Goal: Find specific page/section: Find specific page/section

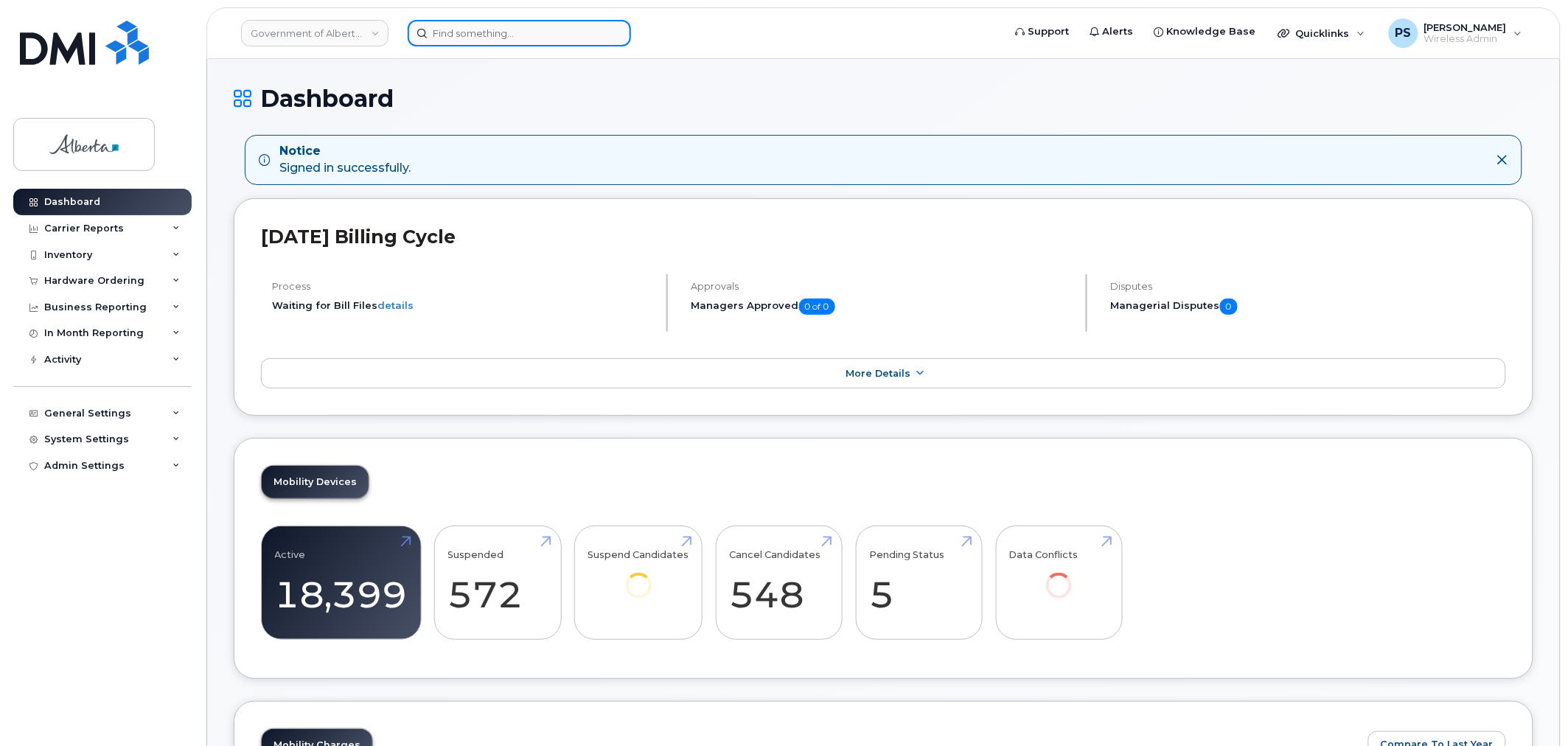
click at [473, 38] on input at bounding box center [519, 33] width 224 height 27
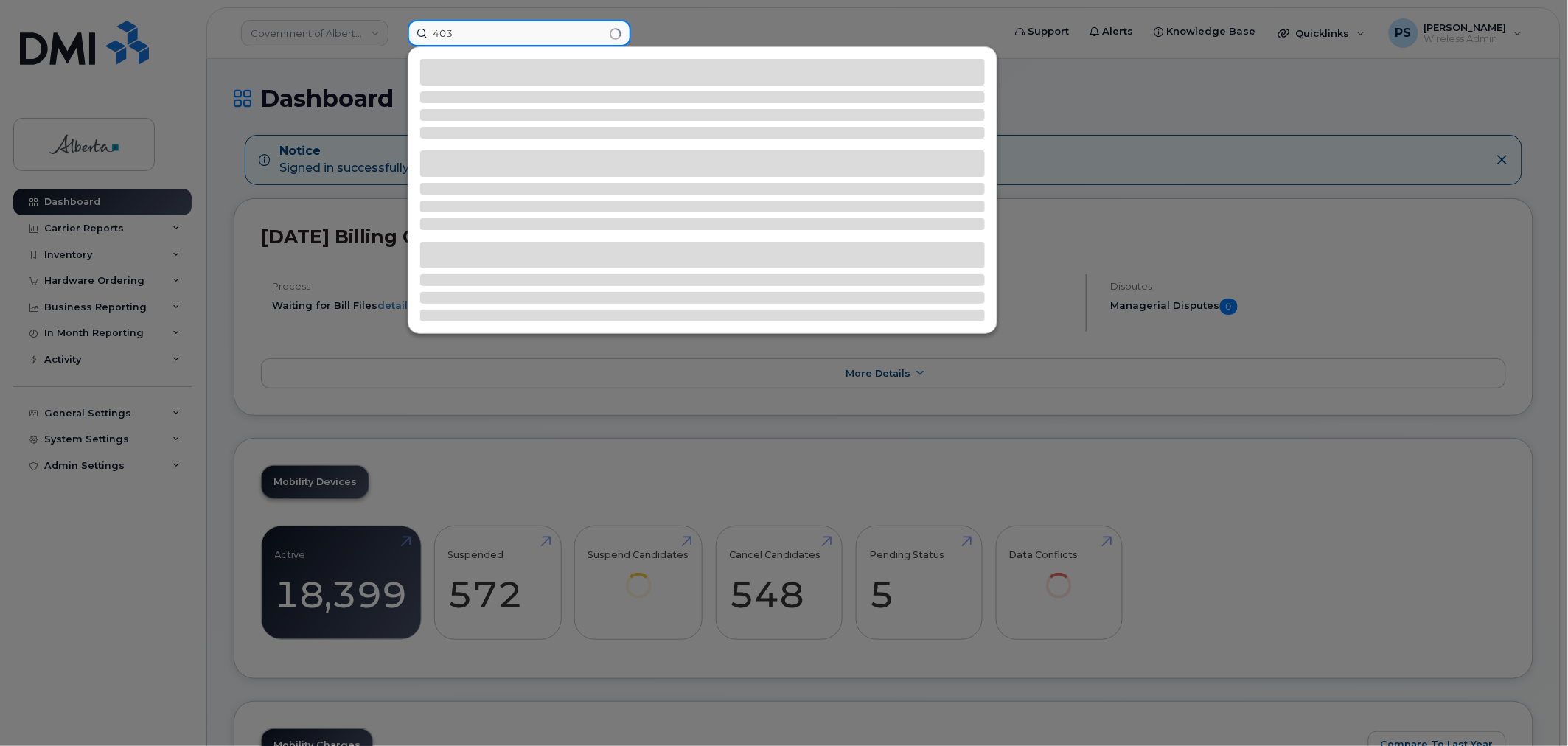
type input "403"
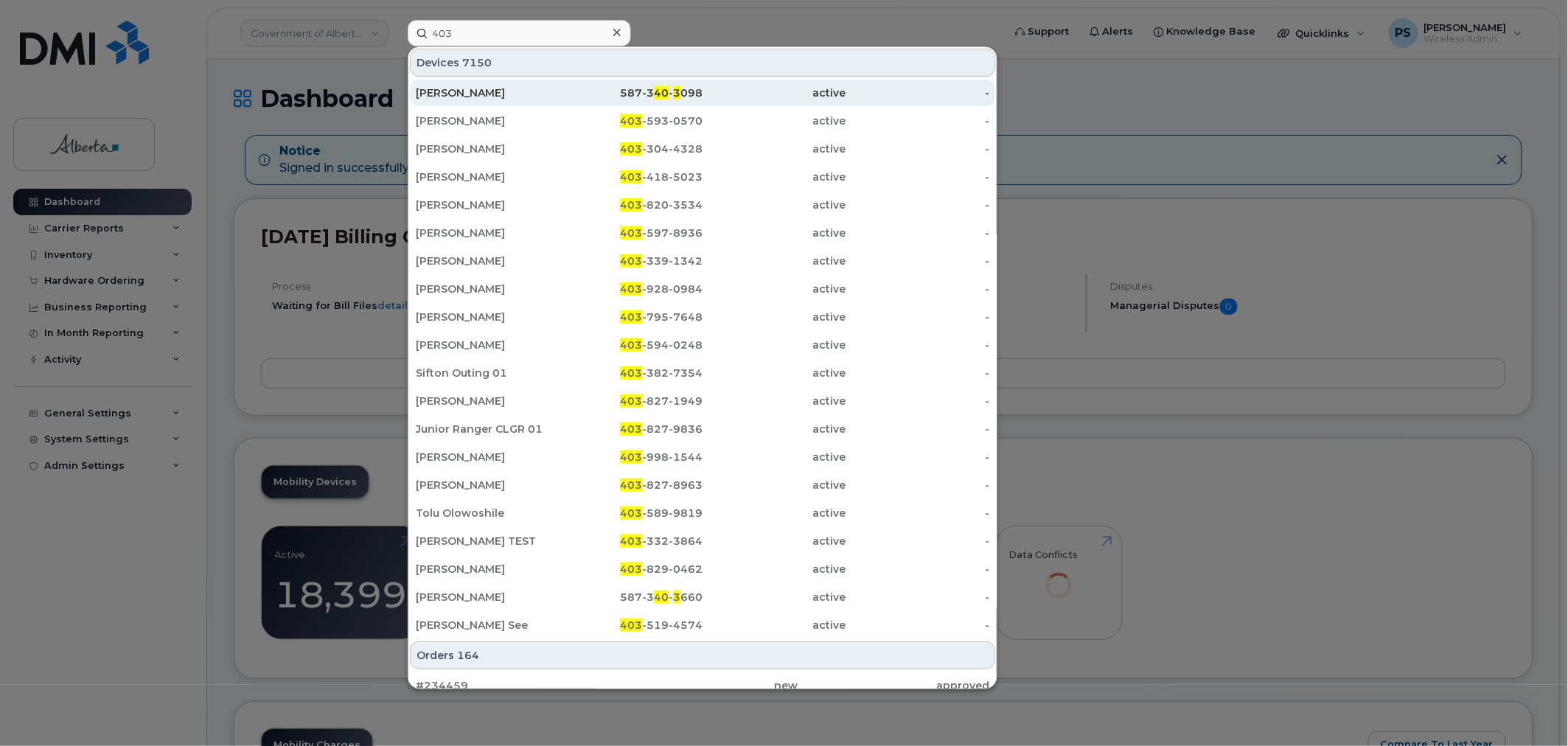
click at [480, 91] on div "[PERSON_NAME]" at bounding box center [488, 93] width 144 height 15
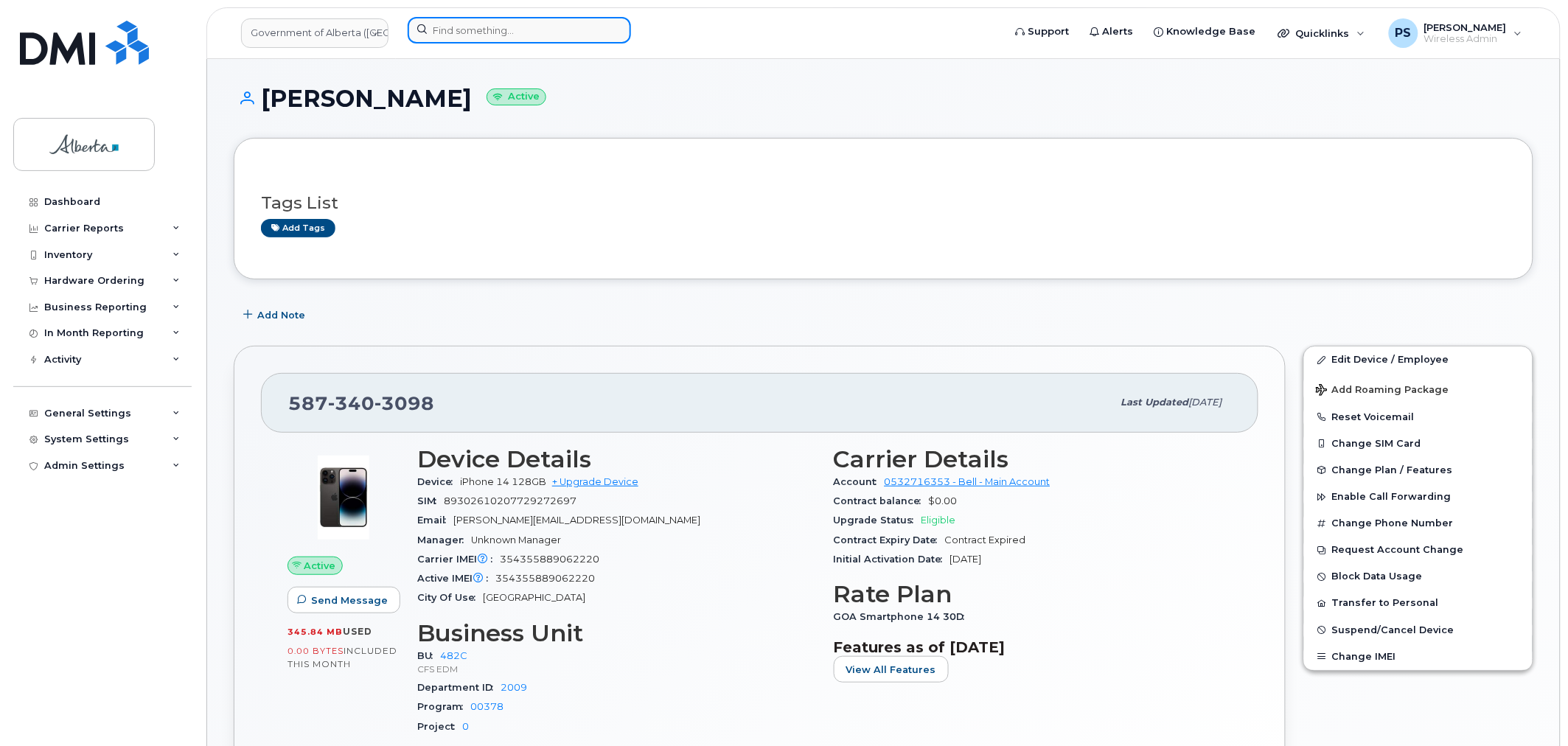
click at [473, 32] on input at bounding box center [519, 29] width 224 height 27
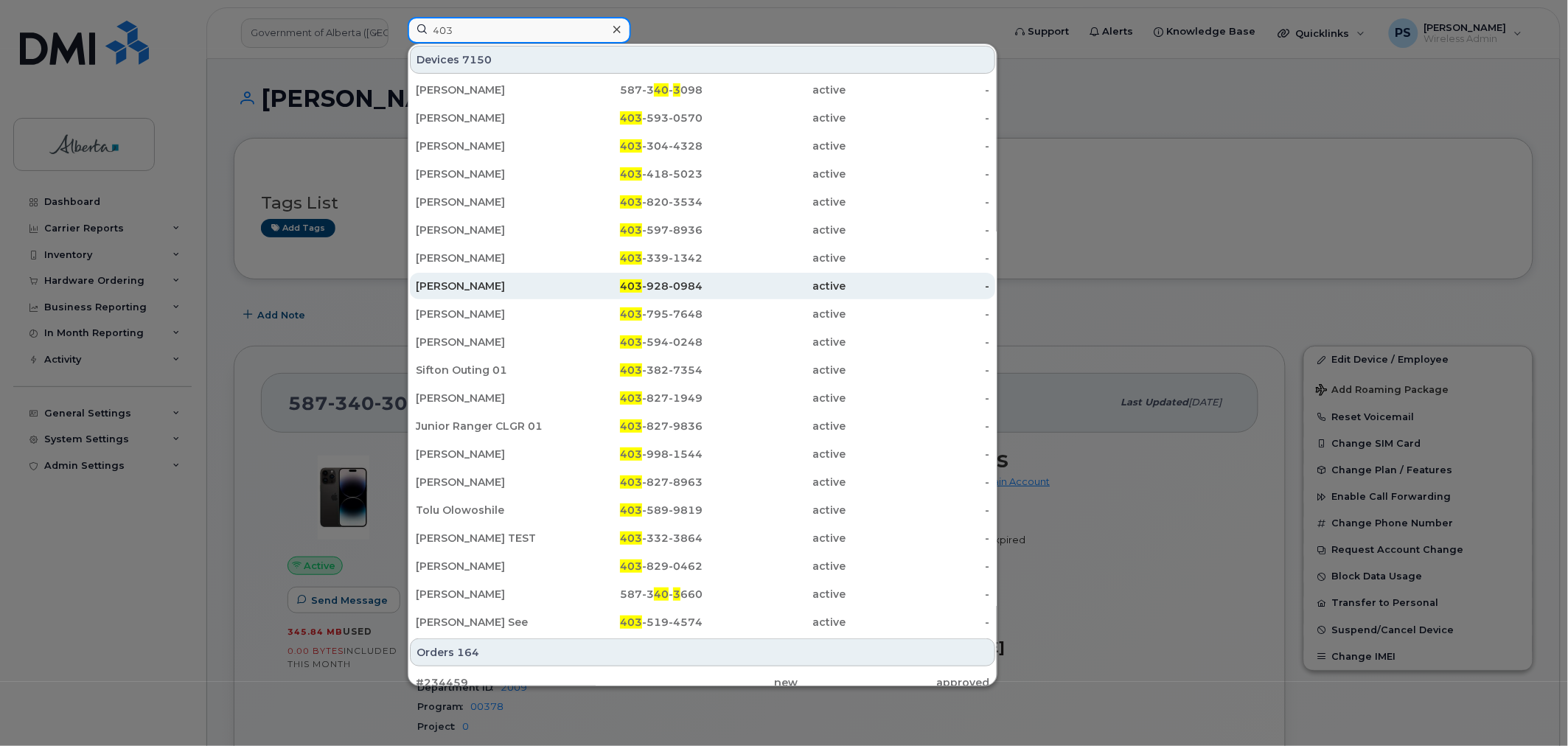
type input "403"
click at [559, 295] on div "[PERSON_NAME]" at bounding box center [631, 285] width 144 height 27
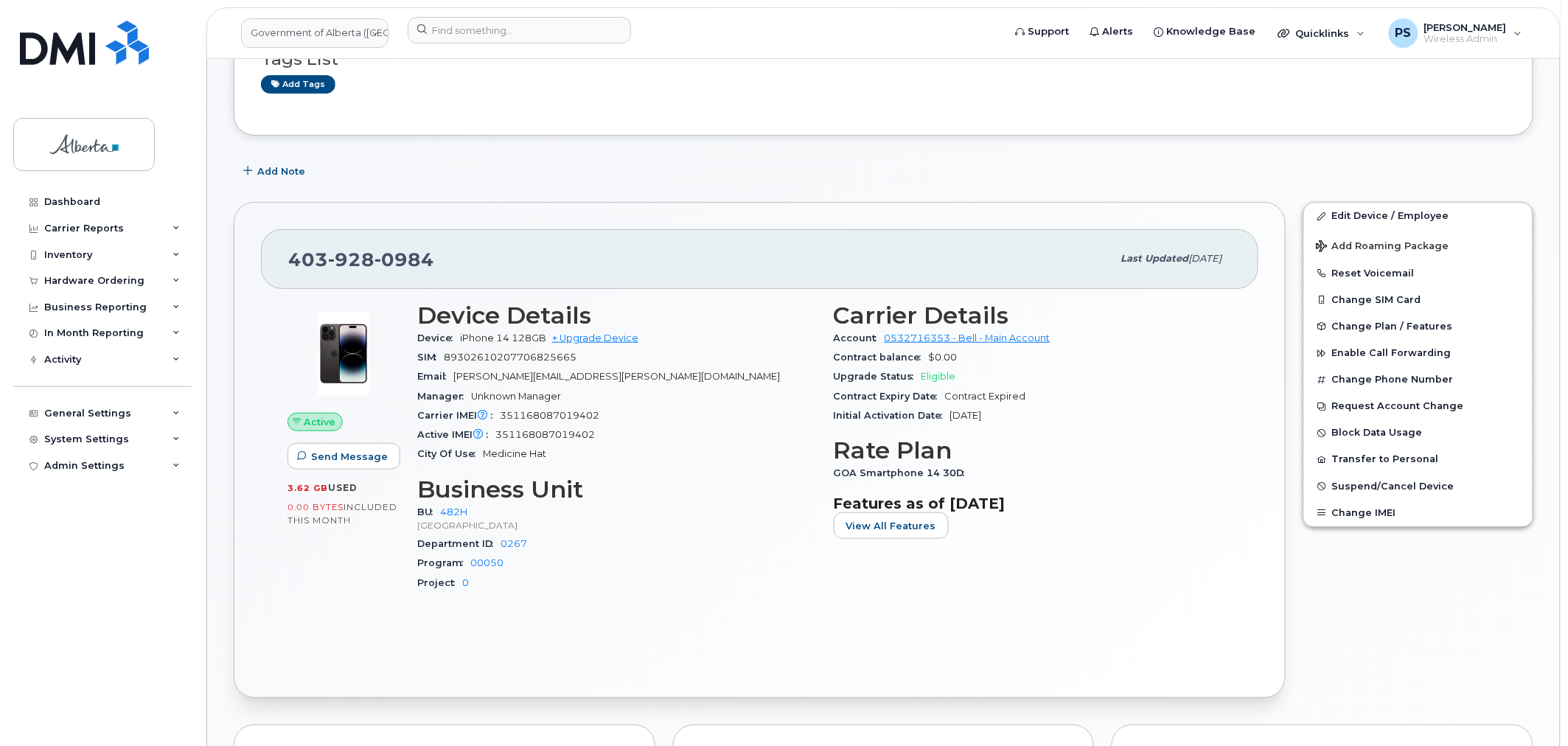
scroll to position [164, 0]
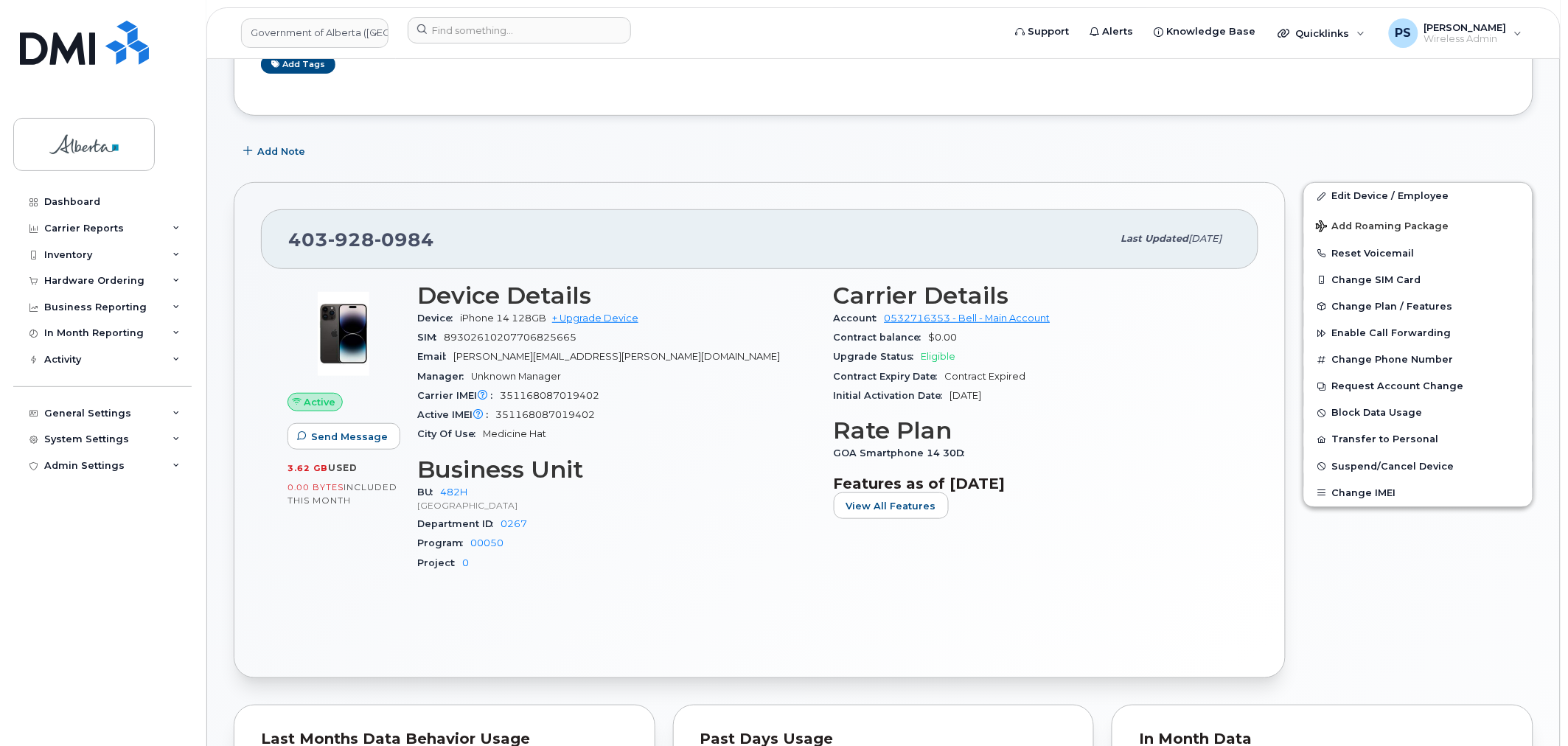
drag, startPoint x: 1011, startPoint y: 610, endPoint x: 823, endPoint y: 546, distance: 198.6
click at [1011, 610] on div "Active Send Message 3.62 GB  used 0.00 Bytes  included this month Device Detail…" at bounding box center [760, 459] width 997 height 382
